Goal: Find contact information: Find contact information

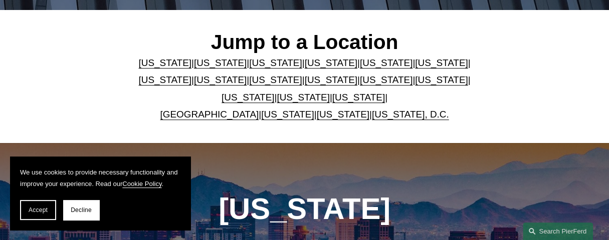
scroll to position [250, 0]
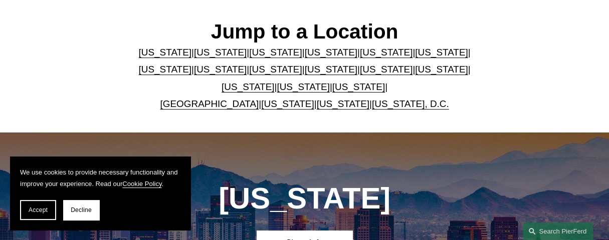
click at [307, 86] on link "Pennsylvania" at bounding box center [303, 87] width 53 height 11
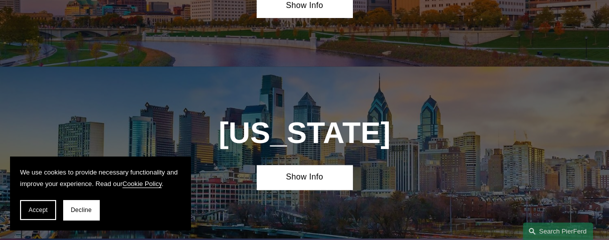
scroll to position [2650, 0]
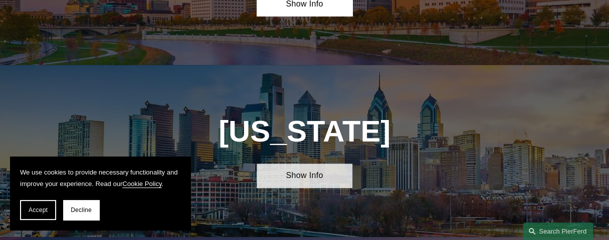
click at [304, 164] on link "Show Info" at bounding box center [304, 176] width 95 height 25
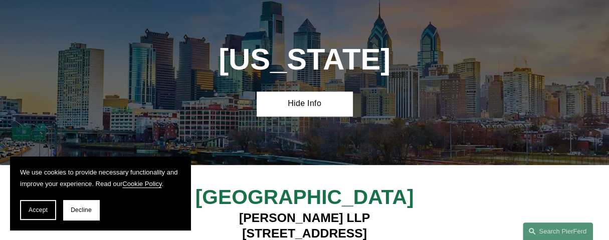
scroll to position [2750, 0]
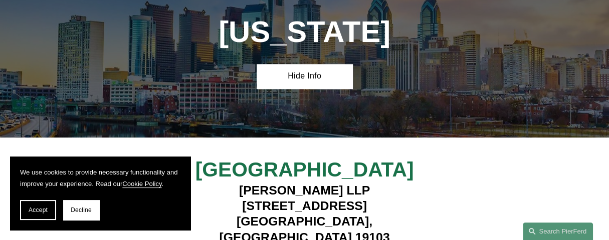
drag, startPoint x: 394, startPoint y: 141, endPoint x: 214, endPoint y: 138, distance: 179.9
click at [215, 183] on h4 "Pierson Ferdinand LLP 1650 Market Street, Suite 3600 Philadelphia, PA 19103" at bounding box center [304, 214] width 238 height 63
copy h4 "1650 Market Street, Suite 3600"
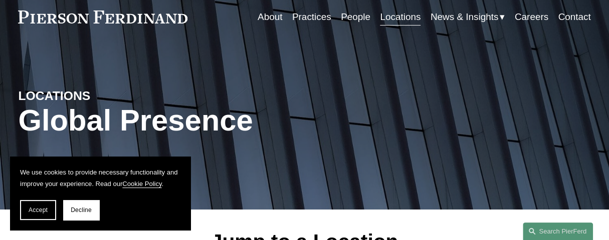
scroll to position [0, 0]
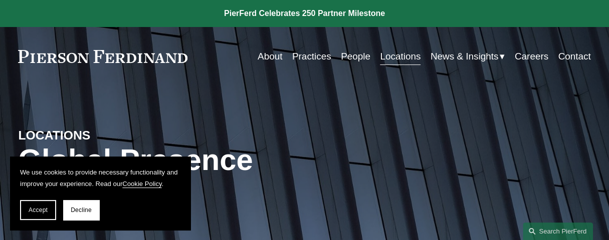
click at [578, 59] on link "Contact" at bounding box center [574, 56] width 33 height 19
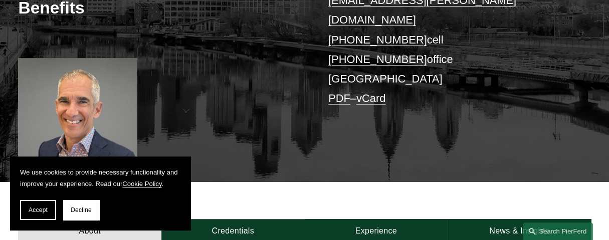
scroll to position [100, 0]
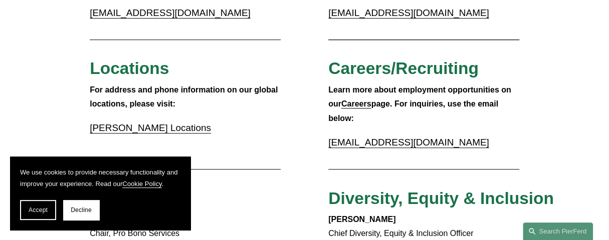
scroll to position [321, 0]
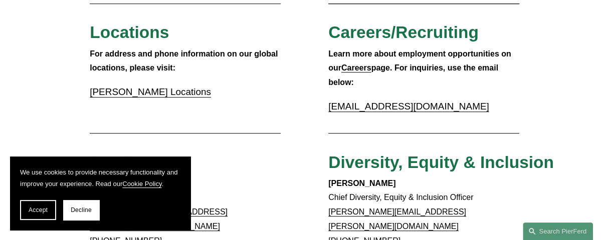
click at [158, 94] on link "Pierson Ferdinand Locations" at bounding box center [150, 92] width 121 height 11
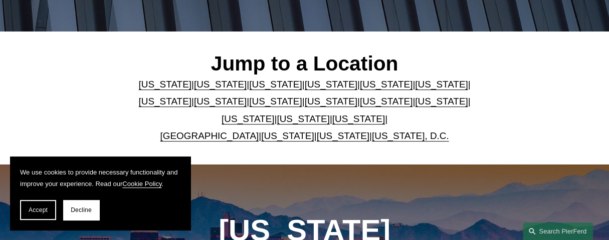
scroll to position [250, 0]
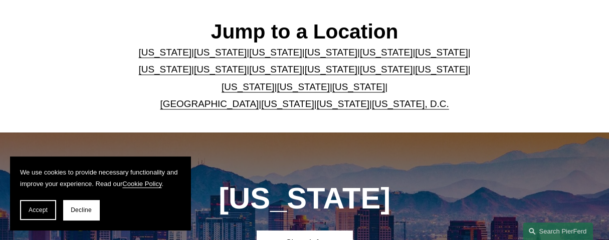
click at [296, 89] on link "[US_STATE]" at bounding box center [303, 87] width 53 height 11
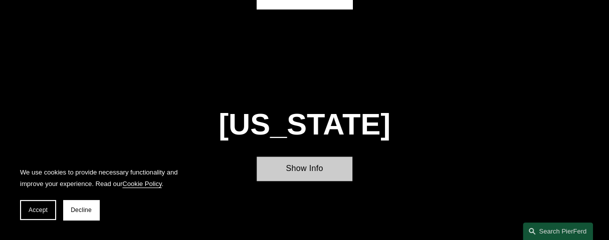
scroll to position [2650, 0]
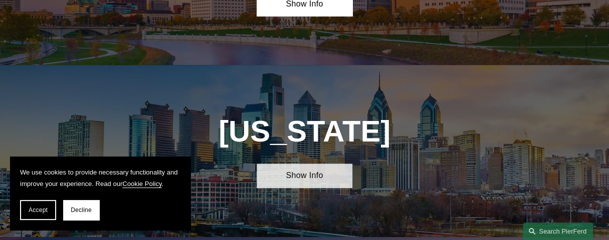
click at [310, 164] on link "Show Info" at bounding box center [304, 176] width 95 height 25
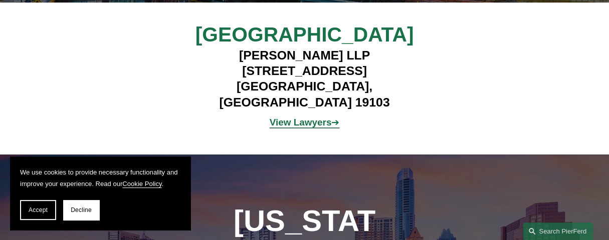
scroll to position [2901, 0]
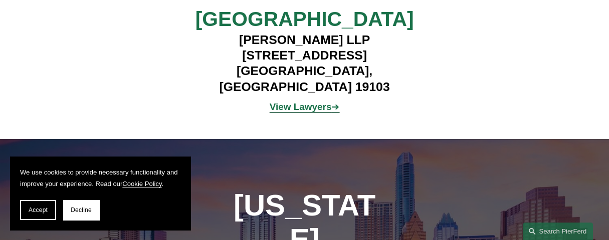
click at [316, 102] on strong "View Lawyers" at bounding box center [301, 107] width 62 height 11
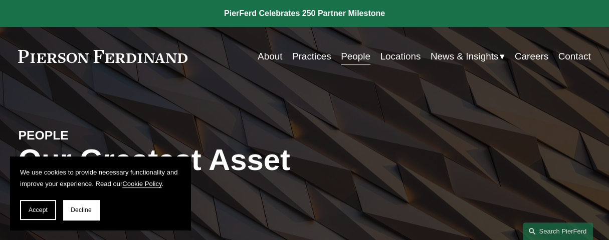
click at [565, 57] on link "Contact" at bounding box center [574, 56] width 33 height 19
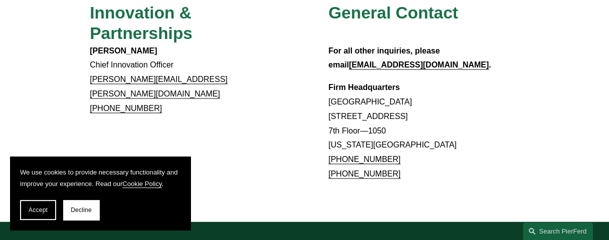
scroll to position [864, 0]
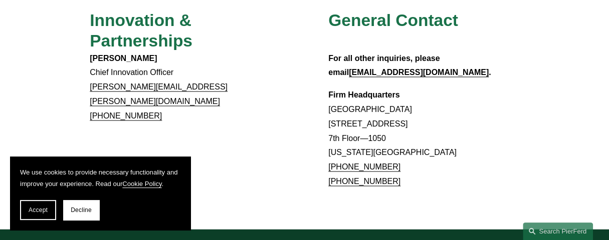
drag, startPoint x: 390, startPoint y: 145, endPoint x: 340, endPoint y: 143, distance: 49.6
click at [340, 145] on p "Firm Headquarters [GEOGRAPHIC_DATA] [STREET_ADDRESS][US_STATE] [PHONE_NUMBER] […" at bounding box center [423, 138] width 191 height 101
copy link "866.559.1811"
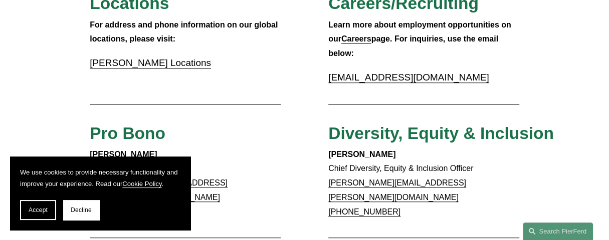
scroll to position [0, 0]
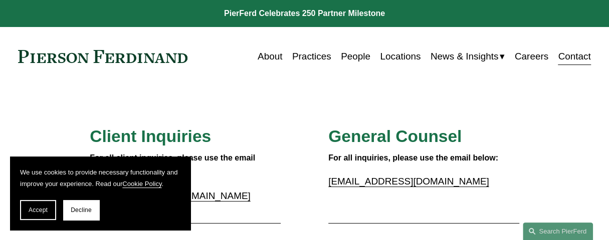
click at [395, 57] on link "Locations" at bounding box center [400, 56] width 41 height 19
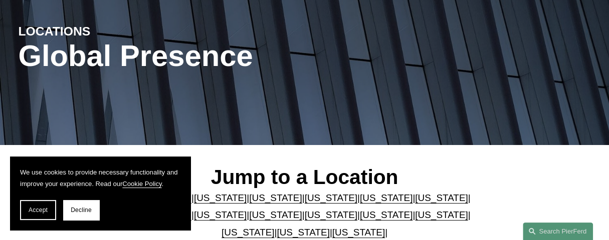
scroll to position [200, 0]
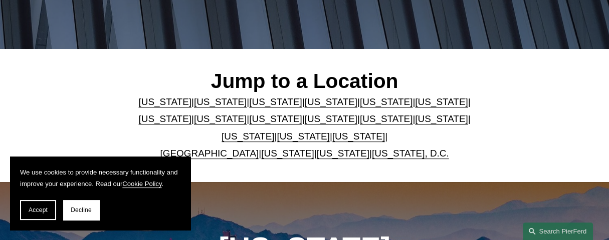
click at [300, 138] on link "[US_STATE]" at bounding box center [303, 136] width 53 height 11
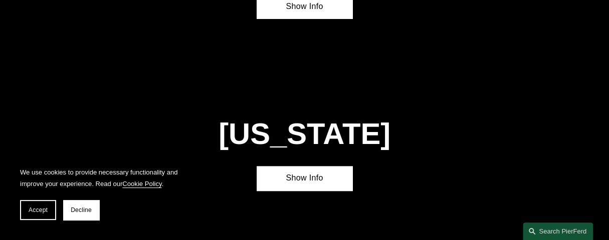
scroll to position [2650, 0]
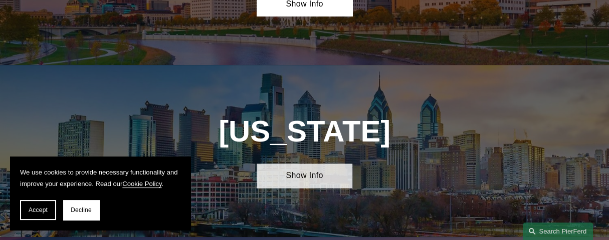
click at [297, 164] on link "Show Info" at bounding box center [304, 176] width 95 height 25
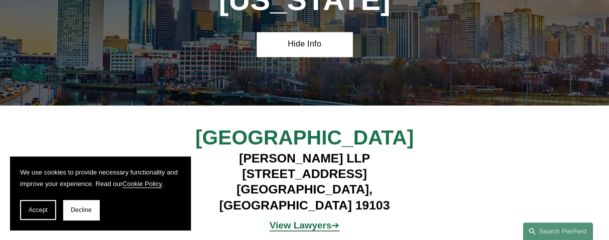
scroll to position [2800, 0]
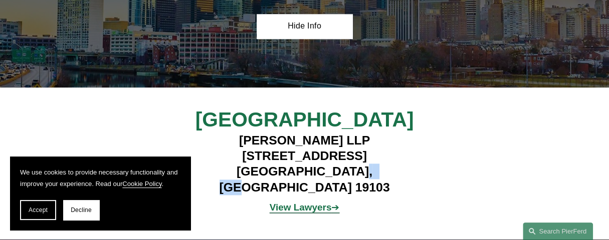
drag, startPoint x: 371, startPoint y: 108, endPoint x: 339, endPoint y: 108, distance: 32.1
click at [339, 133] on h4 "[PERSON_NAME] LLP [STREET_ADDRESS]" at bounding box center [304, 164] width 238 height 63
copy h4 "19103"
